Goal: Complete application form: Complete application form

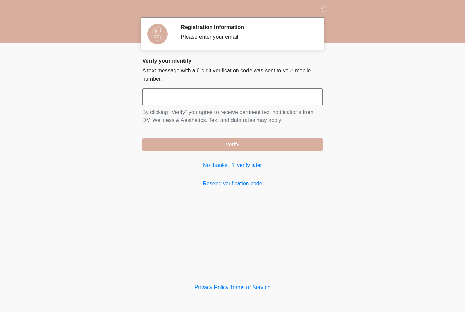
click at [221, 98] on input "text" at bounding box center [232, 96] width 180 height 17
type input "******"
click at [308, 135] on form "****** By clicking "Verify" you agree to receive pertinent text notifications f…" at bounding box center [232, 119] width 180 height 63
click at [316, 139] on button "Verify" at bounding box center [232, 144] width 180 height 13
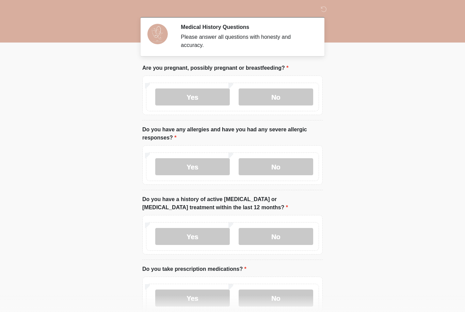
click at [205, 97] on label "Yes" at bounding box center [192, 96] width 74 height 17
click at [275, 95] on label "No" at bounding box center [275, 96] width 74 height 17
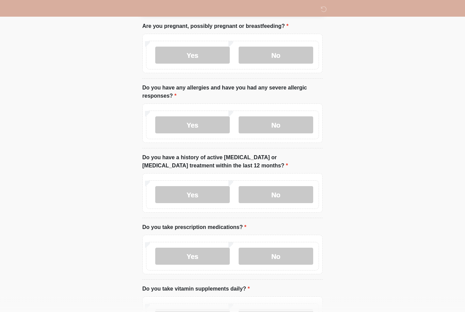
scroll to position [42, 0]
click at [284, 126] on label "No" at bounding box center [275, 124] width 74 height 17
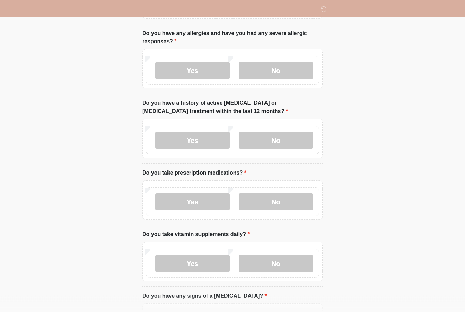
scroll to position [96, 0]
click at [285, 143] on label "No" at bounding box center [275, 140] width 74 height 17
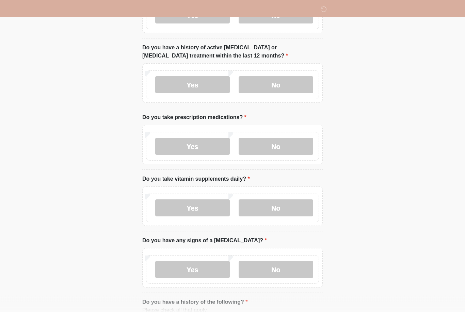
scroll to position [152, 0]
click at [283, 144] on label "No" at bounding box center [275, 145] width 74 height 17
click at [278, 208] on label "No" at bounding box center [275, 207] width 74 height 17
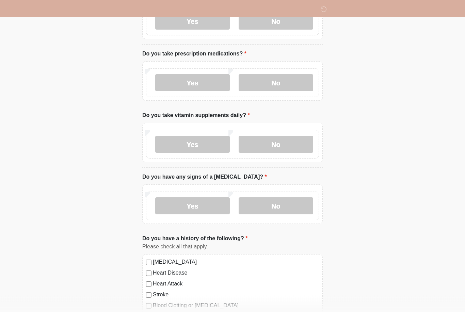
scroll to position [231, 0]
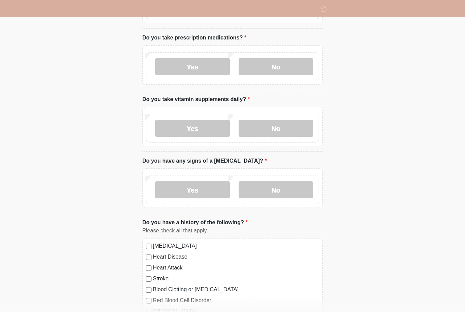
click at [285, 188] on label "No" at bounding box center [275, 190] width 74 height 17
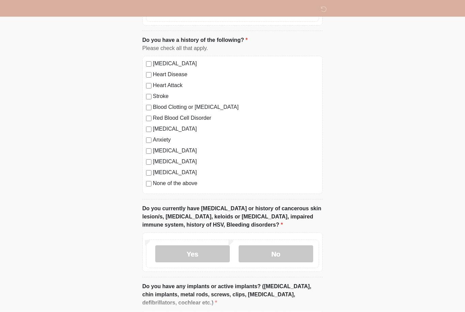
scroll to position [414, 0]
click at [153, 180] on label "None of the above" at bounding box center [236, 183] width 166 height 8
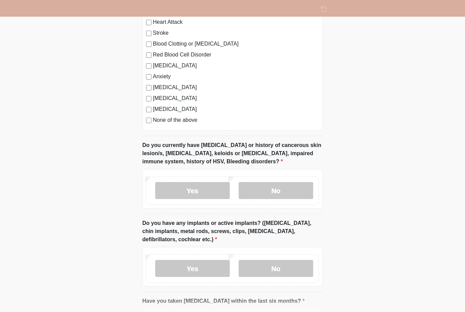
scroll to position [491, 0]
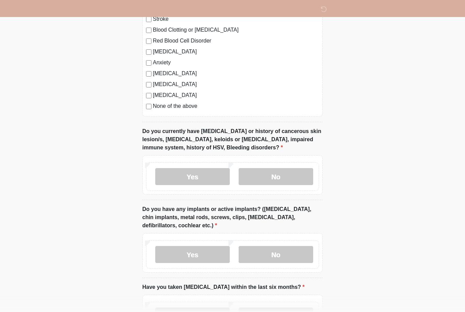
click at [284, 176] on label "No" at bounding box center [275, 176] width 74 height 17
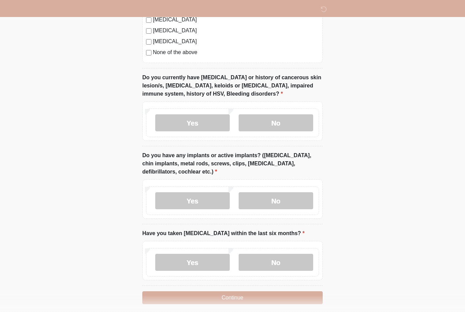
scroll to position [550, 0]
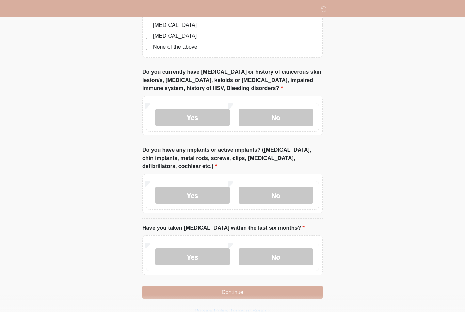
click at [287, 191] on label "No" at bounding box center [275, 195] width 74 height 17
click at [281, 254] on label "No" at bounding box center [275, 256] width 74 height 17
click at [270, 291] on button "Continue" at bounding box center [232, 292] width 180 height 13
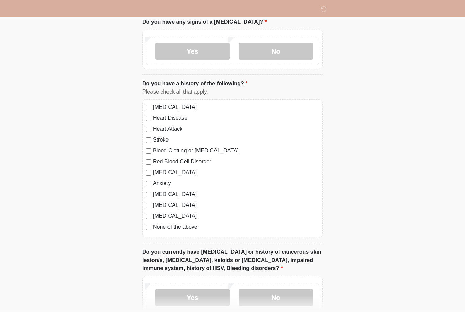
scroll to position [0, 0]
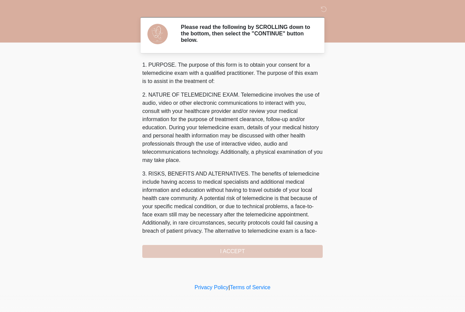
click at [264, 251] on div "1. PURPOSE. The purpose of this form is to obtain your consent for a telemedici…" at bounding box center [232, 159] width 180 height 197
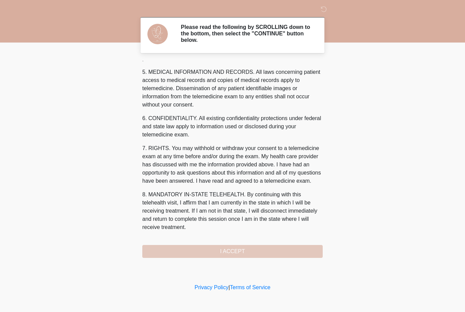
scroll to position [227, 0]
click at [248, 250] on button "I ACCEPT" at bounding box center [232, 251] width 180 height 13
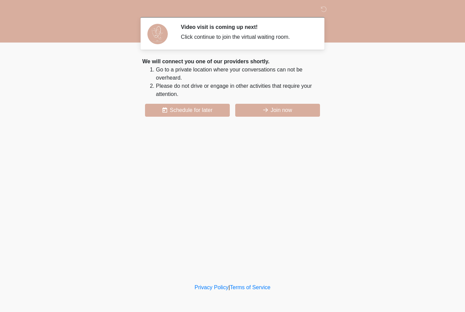
click at [285, 110] on button "Join now" at bounding box center [277, 110] width 85 height 13
